Goal: Find specific page/section

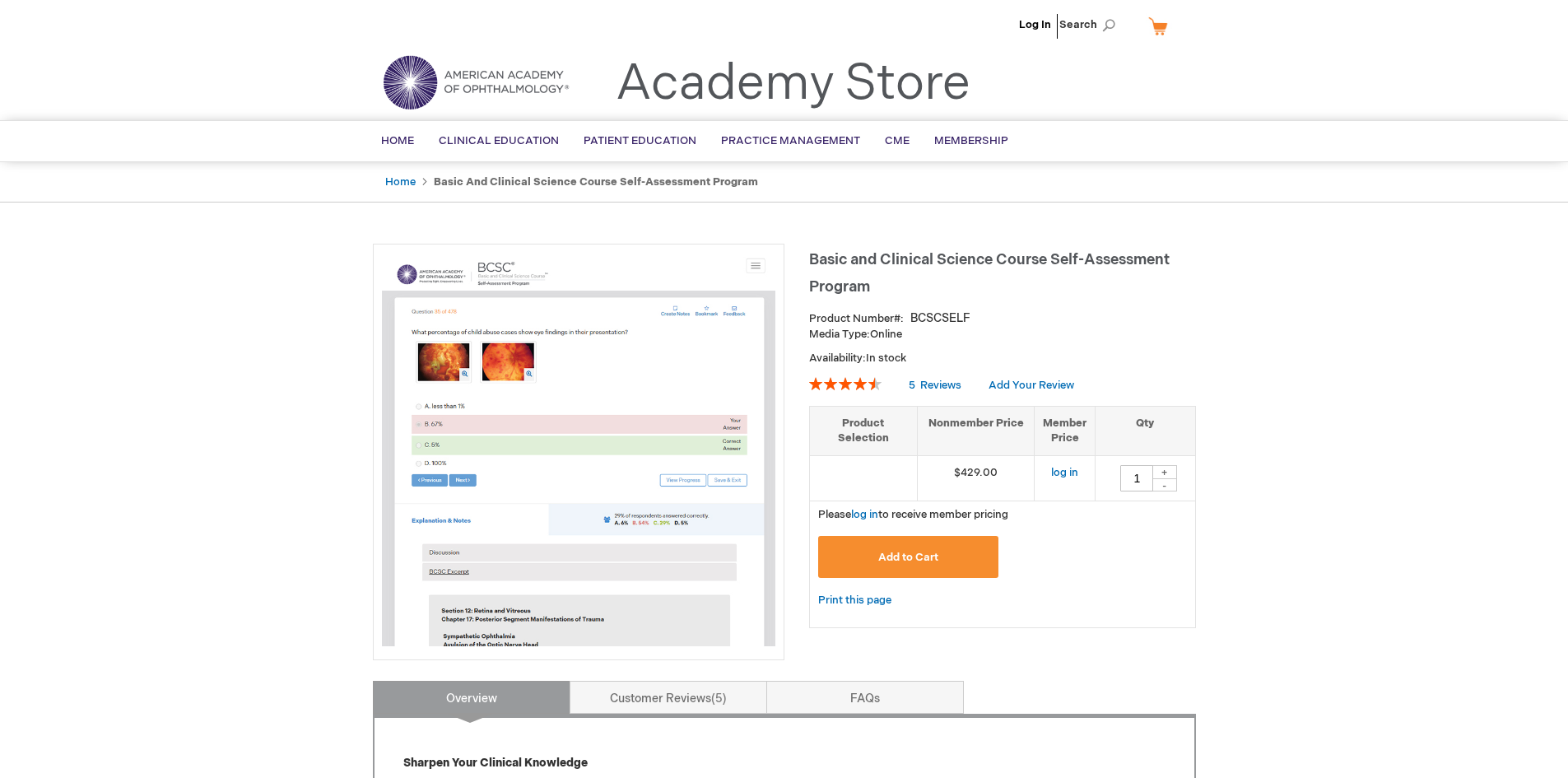
click at [1026, 31] on li "Log In" at bounding box center [1034, 24] width 40 height 49
click at [1026, 28] on link "Log In" at bounding box center [1034, 24] width 32 height 13
click at [991, 25] on span "Mallory Suazo" at bounding box center [954, 24] width 91 height 13
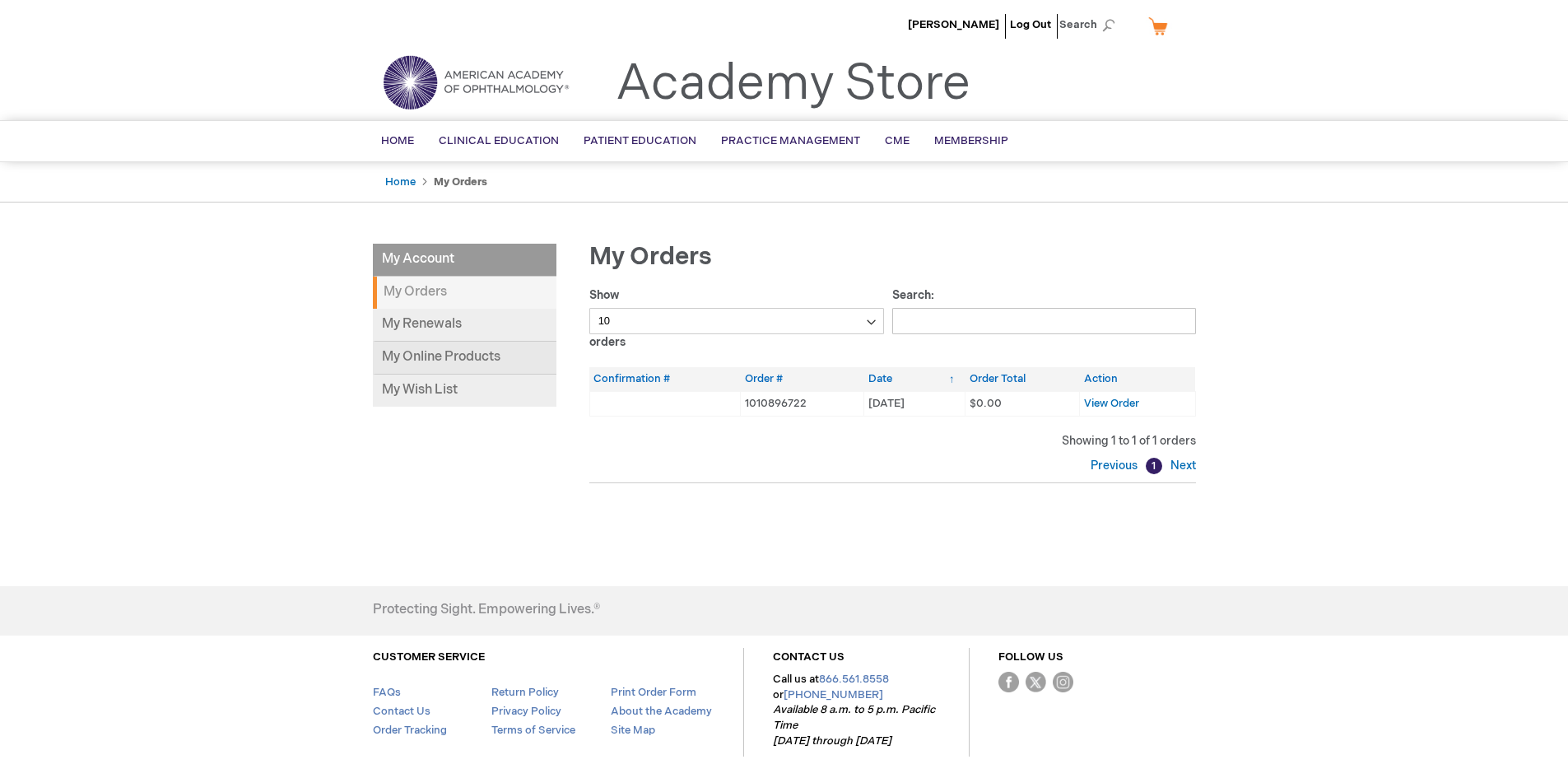
click at [472, 361] on link "My Online Products" at bounding box center [465, 358] width 184 height 33
click at [439, 358] on link "My Online Products" at bounding box center [465, 358] width 184 height 33
click at [415, 359] on link "My Online Products" at bounding box center [465, 358] width 184 height 33
click at [457, 356] on link "My Online Products" at bounding box center [465, 358] width 184 height 33
click at [966, 20] on span "Mallory Suazo" at bounding box center [954, 24] width 91 height 13
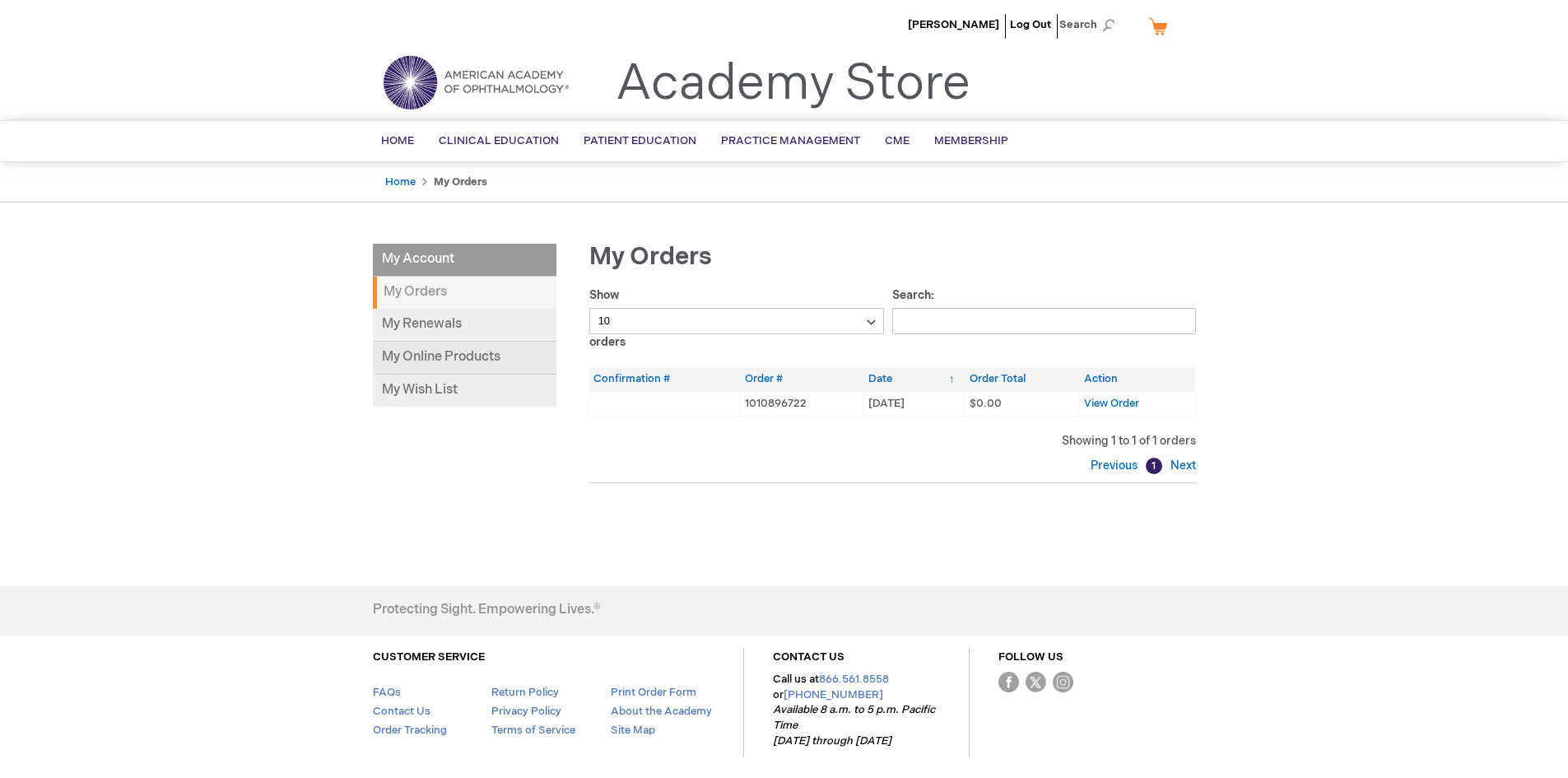
click at [476, 359] on link "My Online Products" at bounding box center [465, 358] width 184 height 33
click at [1109, 28] on span "Search" at bounding box center [1090, 25] width 63 height 33
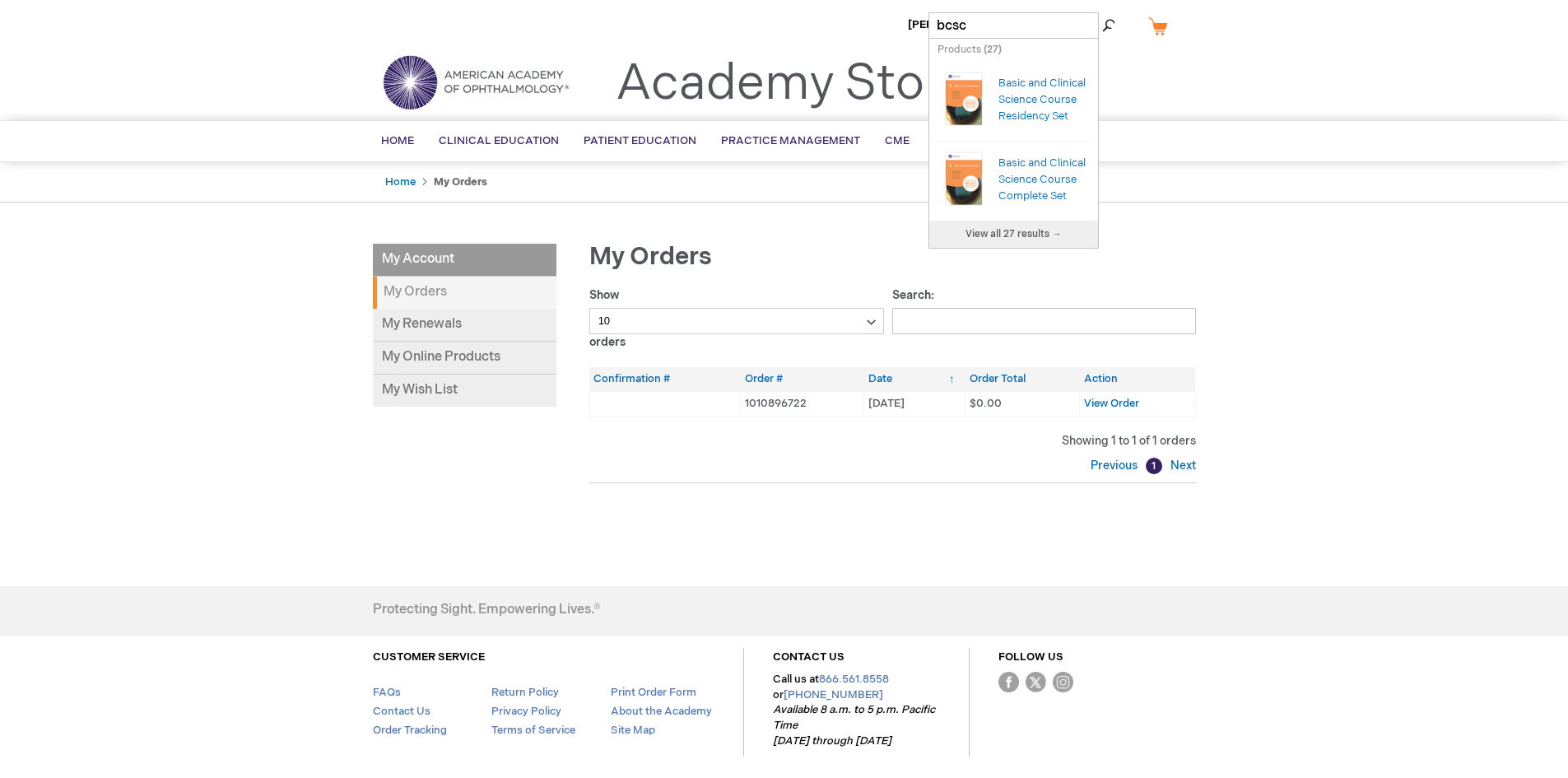
type input "bcsc"
